Goal: Task Accomplishment & Management: Use online tool/utility

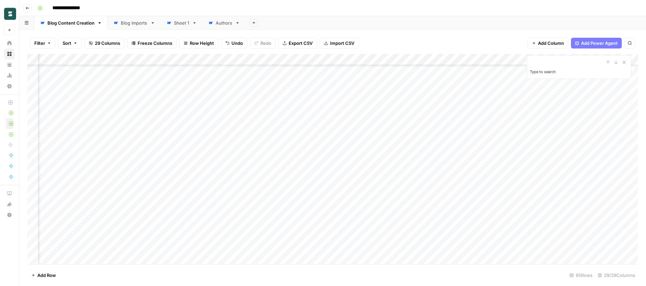
scroll to position [785, 1068]
click at [376, 236] on div "Add Column" at bounding box center [332, 159] width 611 height 210
click at [440, 236] on div "Add Column" at bounding box center [332, 159] width 611 height 210
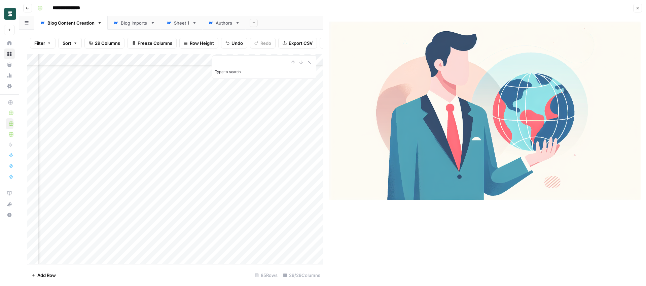
click at [639, 8] on icon "button" at bounding box center [638, 8] width 2 height 2
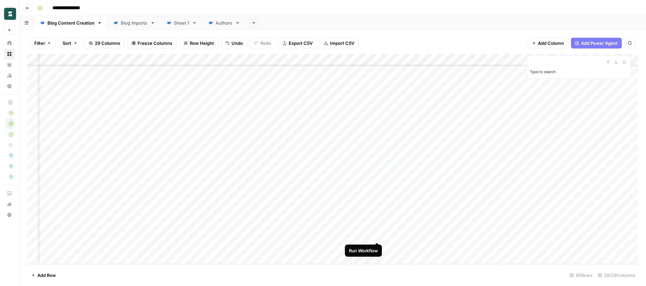
click at [378, 235] on div "Add Column" at bounding box center [332, 159] width 611 height 210
click at [436, 235] on div "Add Column" at bounding box center [332, 159] width 611 height 210
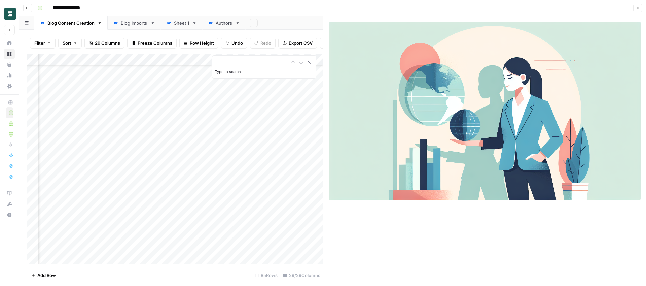
click at [636, 9] on icon "button" at bounding box center [638, 8] width 4 height 4
